Goal: Information Seeking & Learning: Check status

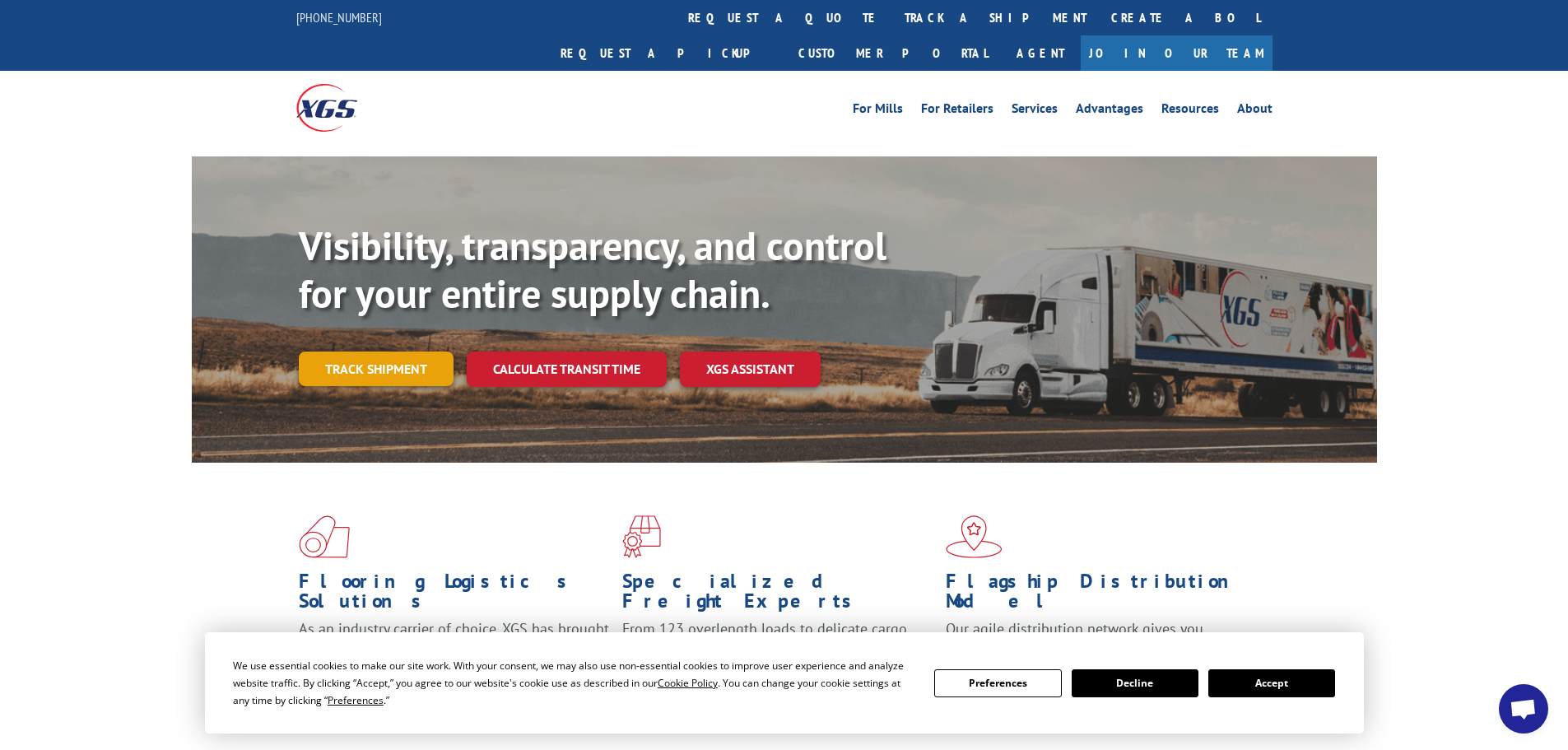
click at [405, 352] on link "Track shipment" at bounding box center [375, 369] width 154 height 35
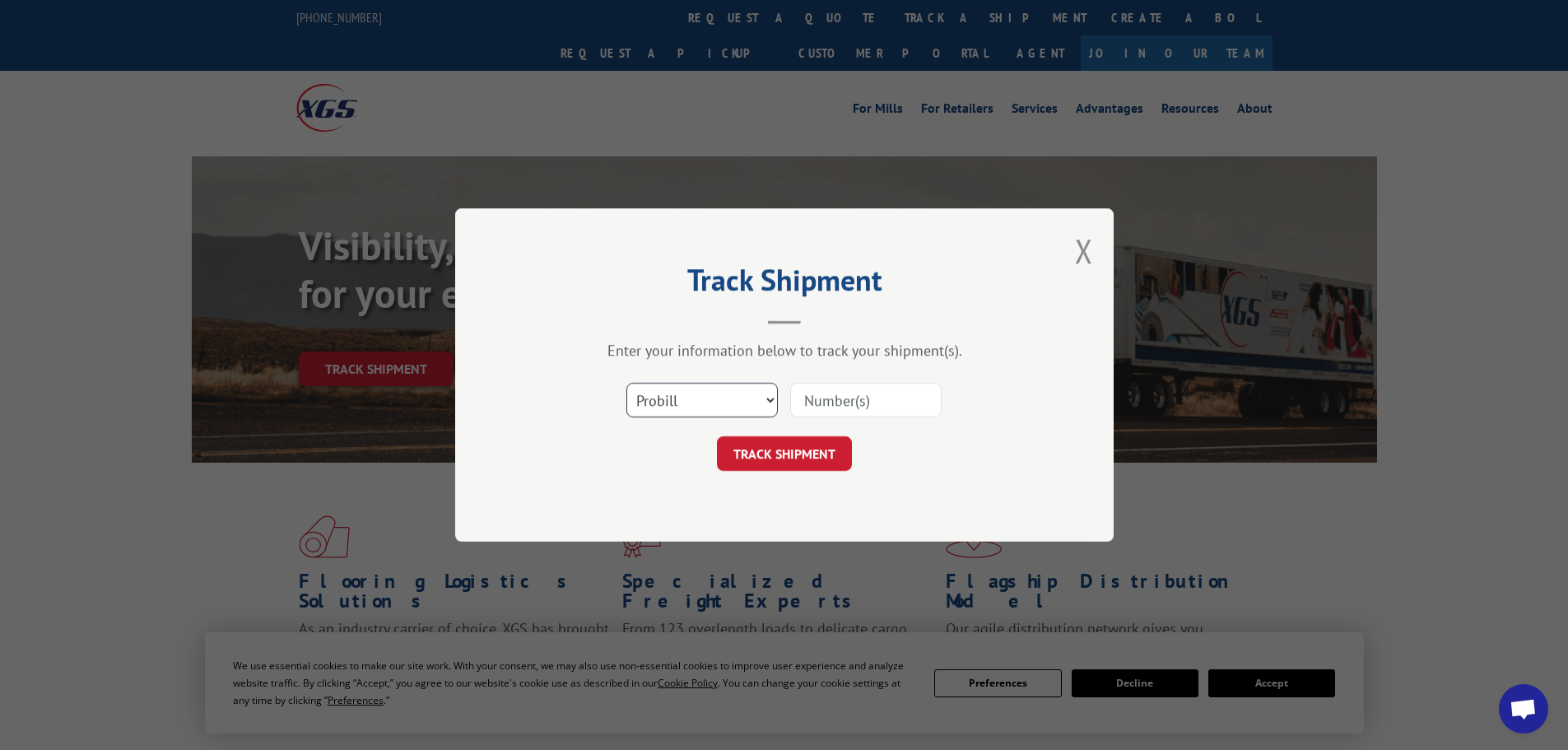
click at [729, 392] on select "Select category... Probill BOL PO" at bounding box center [702, 400] width 152 height 35
select select "po"
click at [626, 383] on select "Select category... Probill BOL PO" at bounding box center [702, 400] width 152 height 35
click at [889, 402] on input at bounding box center [866, 400] width 152 height 35
paste input "83509330"
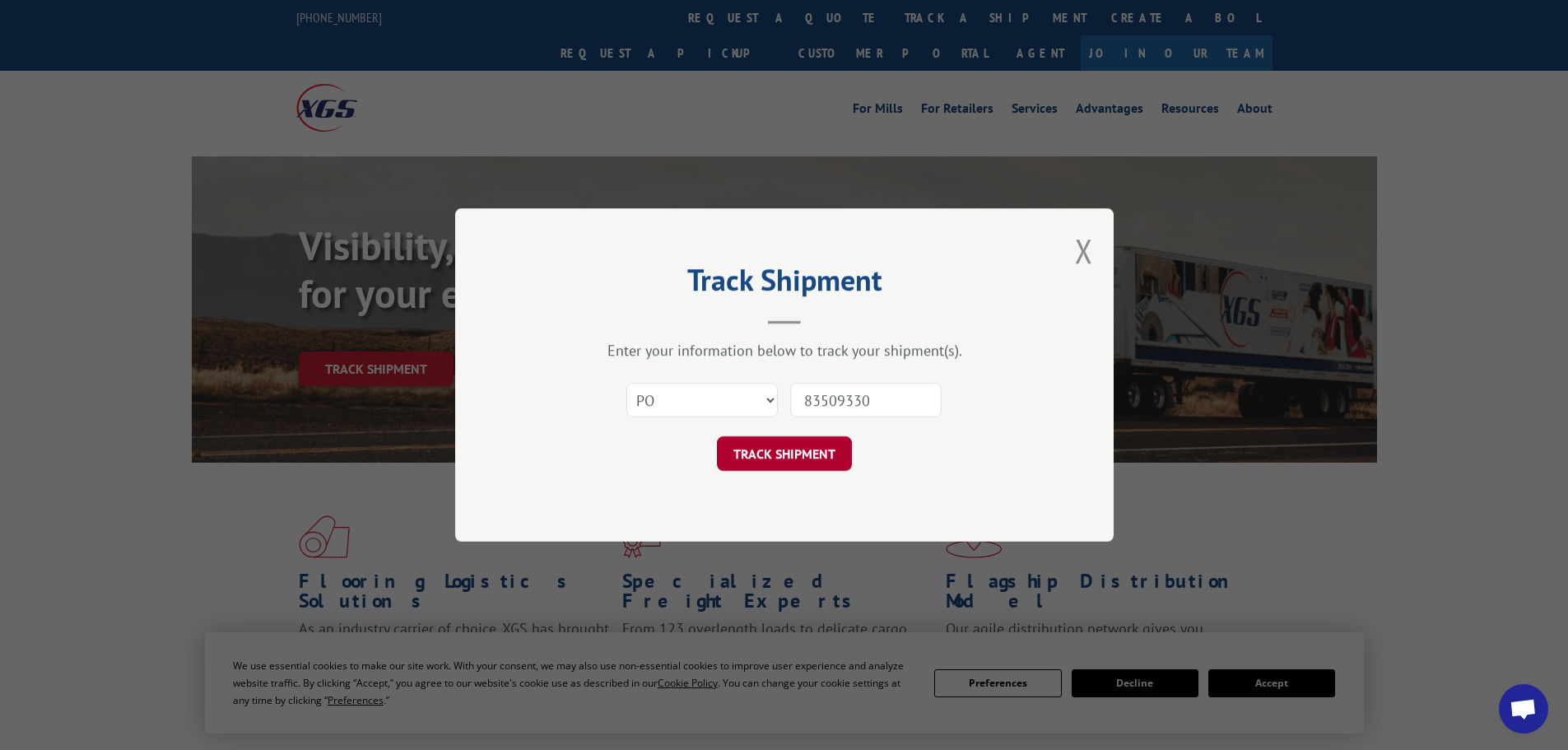
type input "83509330"
click at [787, 457] on button "TRACK SHIPMENT" at bounding box center [784, 453] width 135 height 35
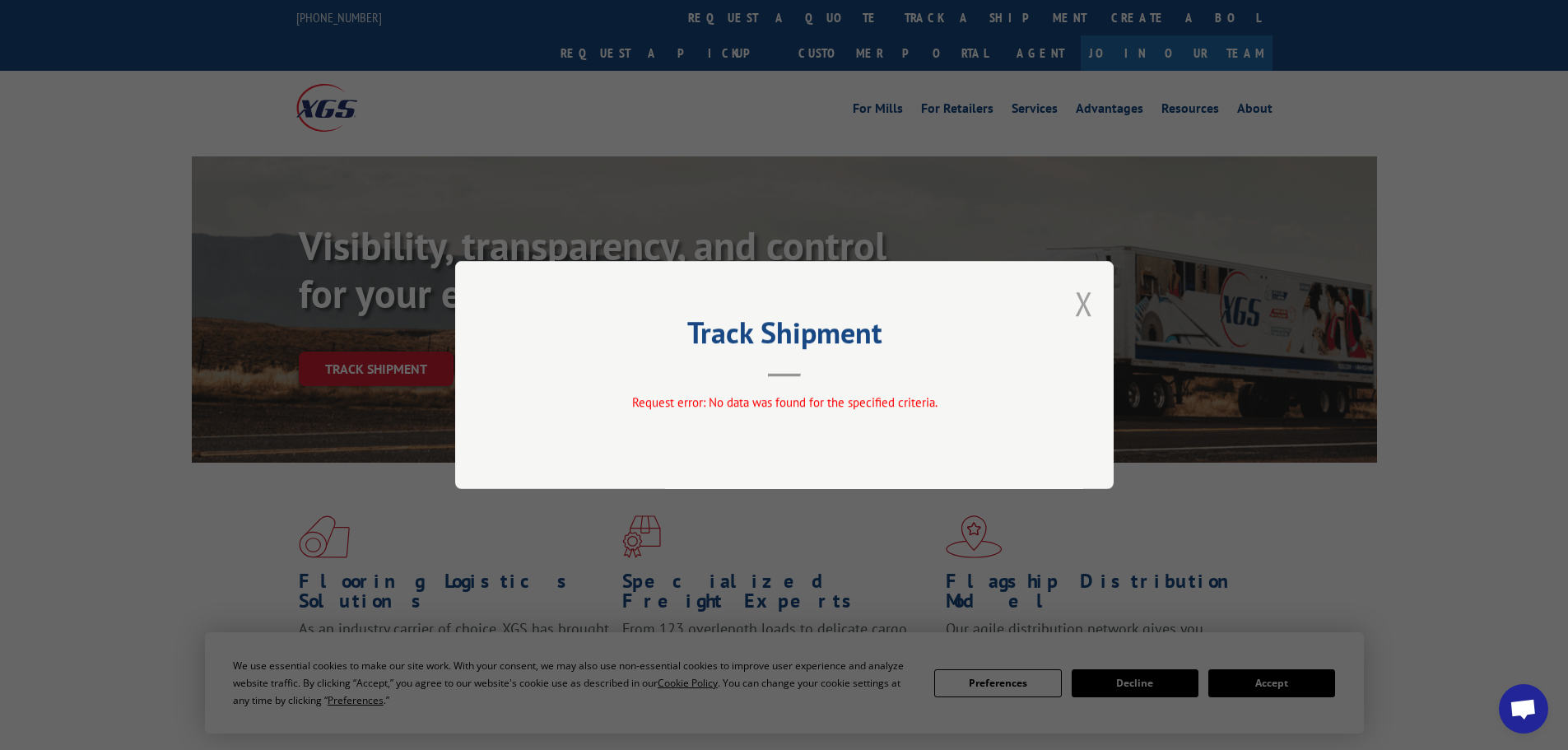
click at [1082, 305] on button "Close modal" at bounding box center [1083, 303] width 18 height 44
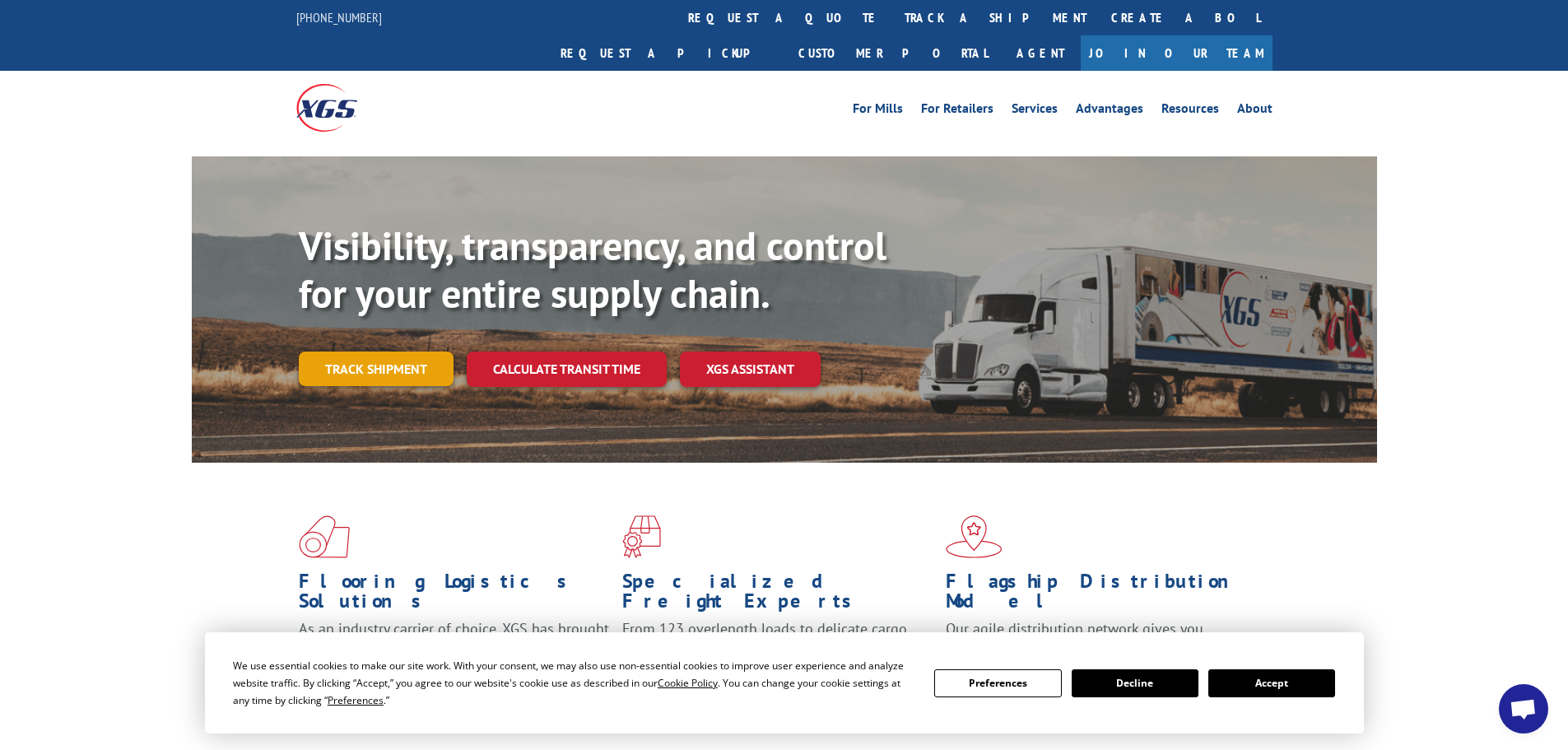
click at [432, 352] on link "Track shipment" at bounding box center [375, 369] width 154 height 35
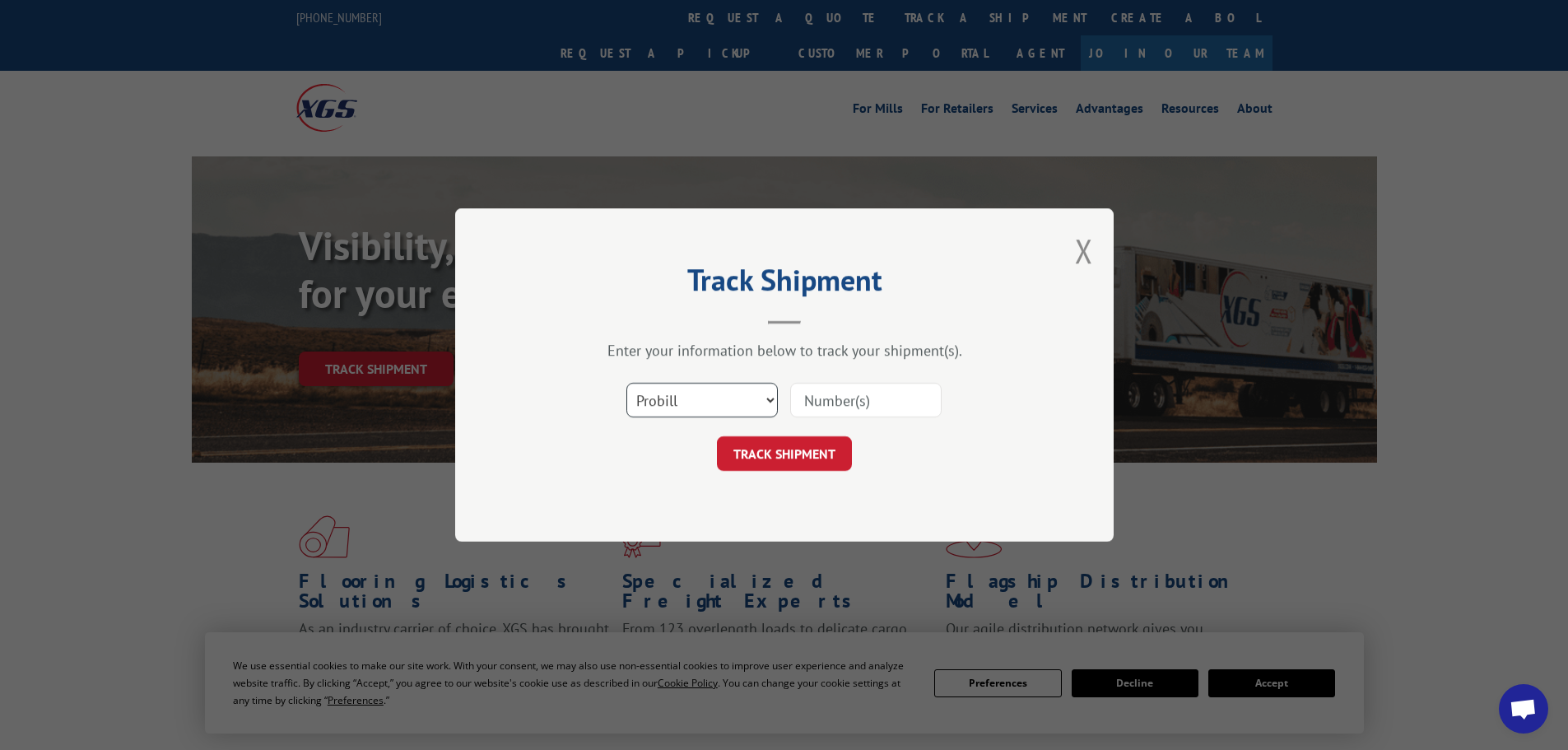
click at [770, 405] on select "Select category... Probill BOL PO" at bounding box center [702, 400] width 152 height 35
select select "po"
click at [626, 383] on select "Select category... Probill BOL PO" at bounding box center [702, 400] width 152 height 35
click at [831, 396] on input at bounding box center [866, 400] width 152 height 35
paste input "83509330"
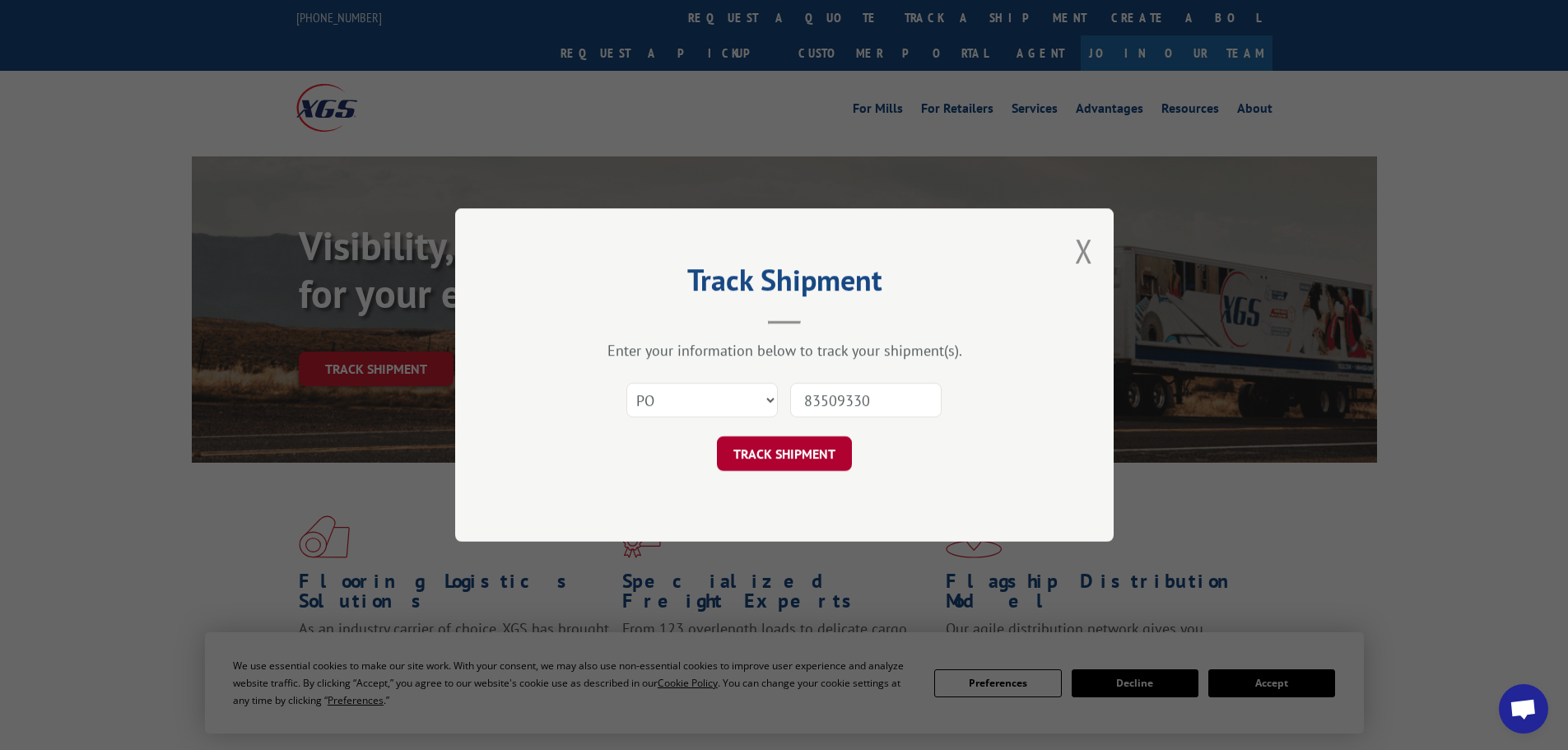
type input "83509330"
click at [810, 445] on button "TRACK SHIPMENT" at bounding box center [784, 453] width 135 height 35
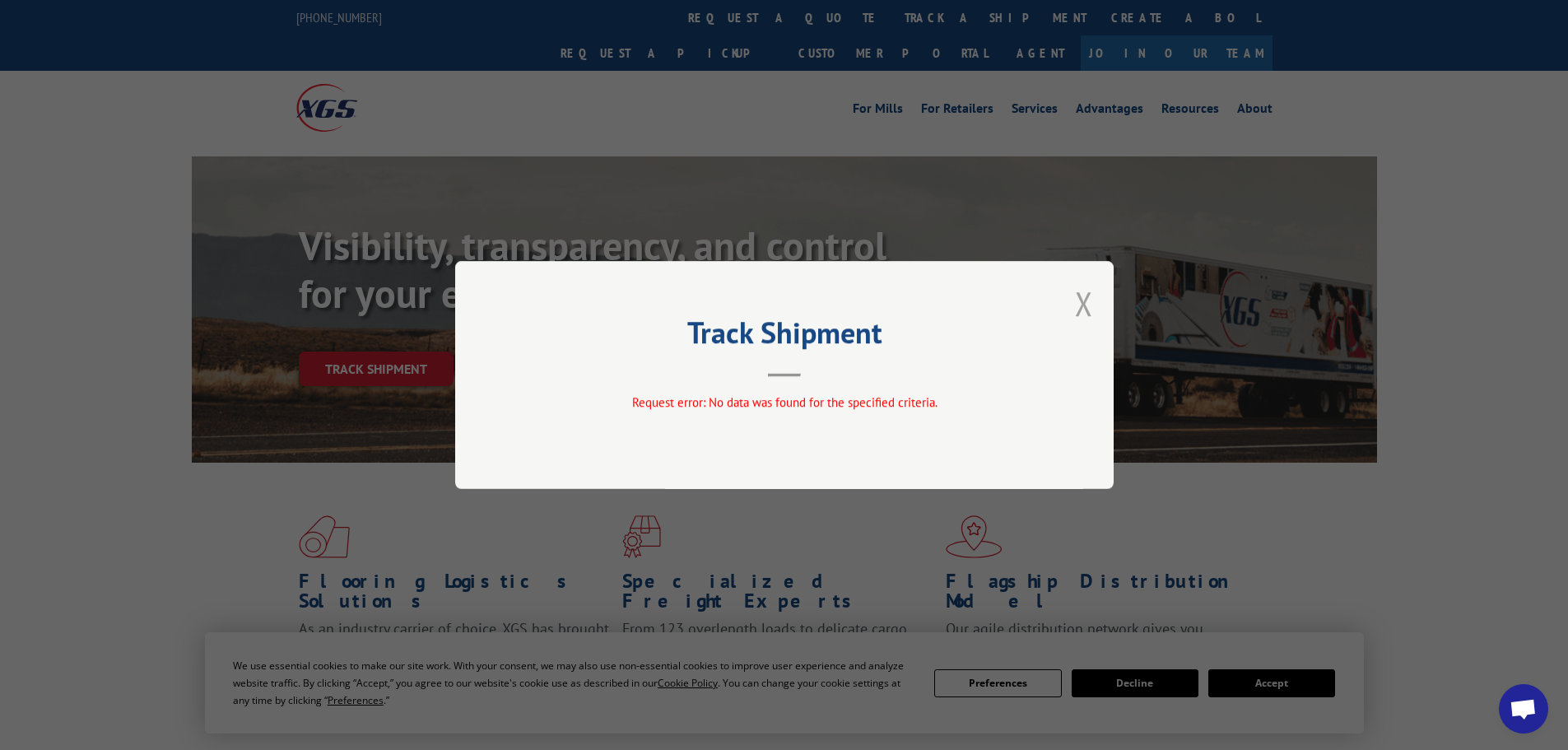
click at [1087, 303] on button "Close modal" at bounding box center [1083, 303] width 18 height 44
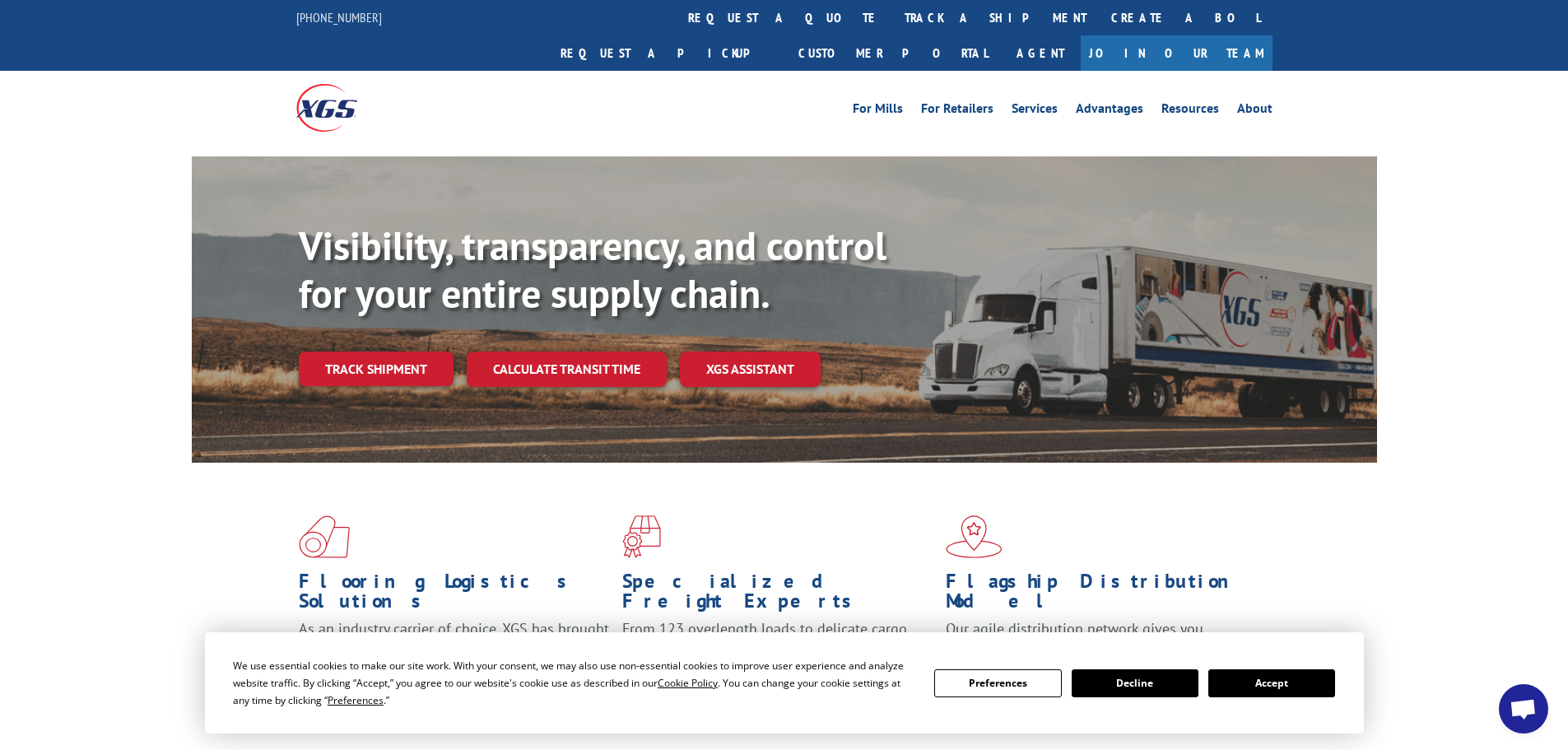
drag, startPoint x: 638, startPoint y: 0, endPoint x: 477, endPoint y: 141, distance: 214.0
click at [477, 156] on div "Visibility, transparency, and control for your entire supply chain. Track shipm…" at bounding box center [784, 325] width 1185 height 339
